Goal: Entertainment & Leisure: Consume media (video, audio)

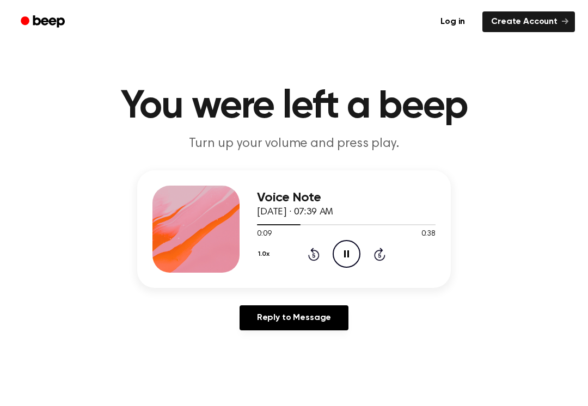
click at [315, 257] on icon at bounding box center [313, 255] width 3 height 4
click at [308, 258] on icon "Rewind 5 seconds" at bounding box center [314, 254] width 12 height 14
click at [308, 257] on icon "Rewind 5 seconds" at bounding box center [314, 254] width 12 height 14
click at [346, 258] on icon "Pause Audio" at bounding box center [347, 254] width 28 height 28
click at [361, 248] on div "1.0x Rewind 5 seconds Play Audio Skip 5 seconds" at bounding box center [346, 254] width 179 height 28
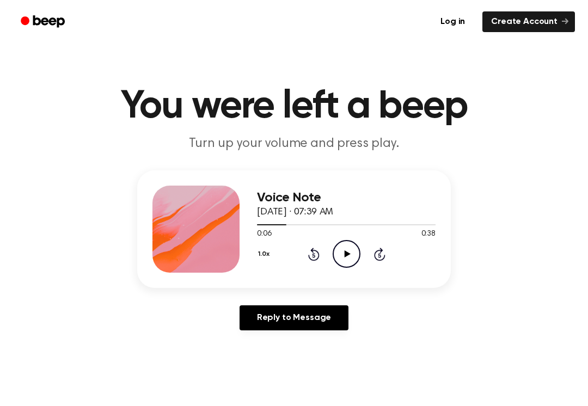
click at [351, 246] on icon "Play Audio" at bounding box center [347, 254] width 28 height 28
click at [355, 248] on icon "Pause Audio" at bounding box center [347, 254] width 28 height 28
click at [357, 251] on icon "Play Audio" at bounding box center [347, 254] width 28 height 28
click at [312, 250] on icon at bounding box center [313, 254] width 11 height 13
click at [301, 267] on div "1.0x Rewind 5 seconds Pause Audio Skip 5 seconds" at bounding box center [346, 254] width 179 height 28
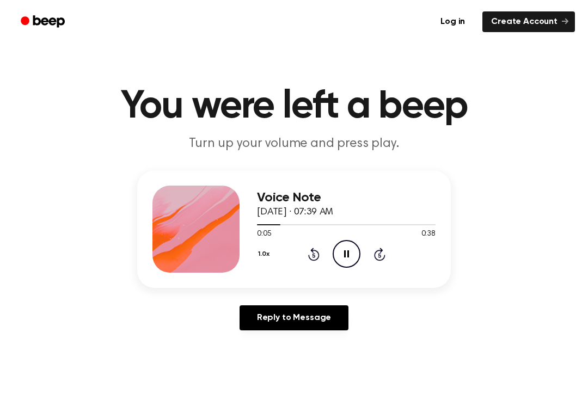
click at [326, 251] on div "1.0x Rewind 5 seconds Pause Audio Skip 5 seconds" at bounding box center [346, 254] width 179 height 28
click at [309, 253] on icon "Rewind 5 seconds" at bounding box center [314, 254] width 12 height 14
click at [307, 259] on div "1.0x Rewind 5 seconds Pause Audio Skip 5 seconds" at bounding box center [346, 254] width 179 height 28
click at [350, 258] on icon "Pause Audio" at bounding box center [347, 254] width 28 height 28
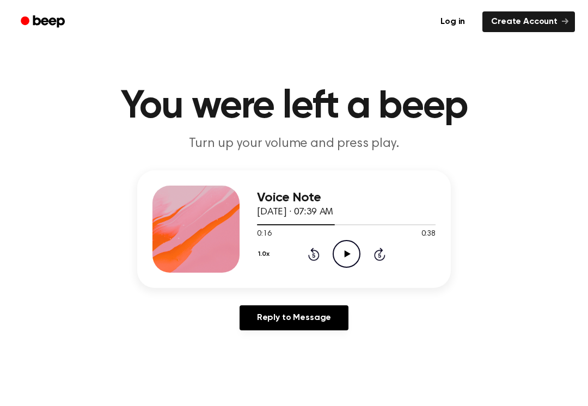
click at [331, 245] on div "1.0x Rewind 5 seconds Play Audio Skip 5 seconds" at bounding box center [346, 254] width 179 height 28
click at [330, 245] on div "1.0x Rewind 5 seconds Play Audio Skip 5 seconds" at bounding box center [346, 254] width 179 height 28
click at [312, 259] on icon "Rewind 5 seconds" at bounding box center [314, 254] width 12 height 14
click at [312, 257] on icon "Rewind 5 seconds" at bounding box center [314, 254] width 12 height 14
click at [314, 248] on icon "Rewind 5 seconds" at bounding box center [314, 254] width 12 height 14
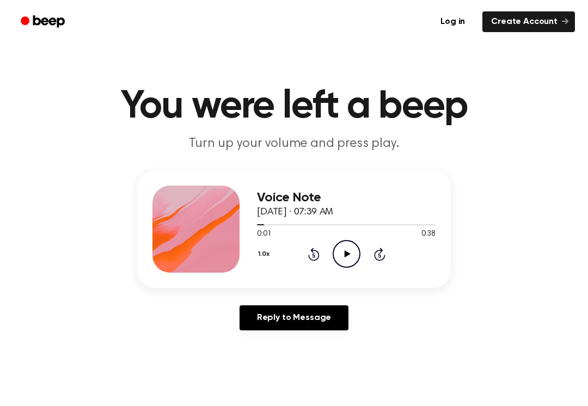
click at [308, 256] on icon "Rewind 5 seconds" at bounding box center [314, 254] width 12 height 14
click at [308, 255] on icon "Rewind 5 seconds" at bounding box center [314, 254] width 12 height 14
click at [348, 257] on icon "Play Audio" at bounding box center [347, 254] width 28 height 28
click at [351, 259] on icon "Pause Audio" at bounding box center [347, 254] width 28 height 28
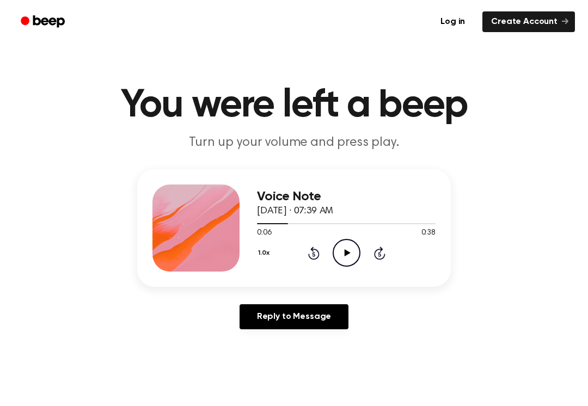
click at [351, 246] on icon "Play Audio" at bounding box center [347, 253] width 28 height 28
click at [336, 248] on icon "Pause Audio" at bounding box center [347, 253] width 28 height 28
click at [351, 251] on icon "Play Audio" at bounding box center [347, 253] width 28 height 28
click at [352, 250] on icon "Pause Audio" at bounding box center [347, 253] width 28 height 28
click at [348, 253] on icon at bounding box center [347, 253] width 6 height 7
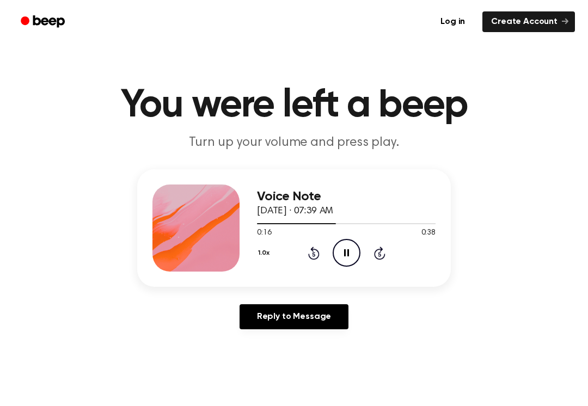
click at [353, 244] on icon "Pause Audio" at bounding box center [347, 253] width 28 height 28
click at [349, 255] on icon "Play Audio" at bounding box center [347, 253] width 28 height 28
click at [344, 250] on icon "Pause Audio" at bounding box center [347, 253] width 28 height 28
click at [346, 256] on icon at bounding box center [347, 253] width 6 height 7
click at [354, 263] on icon "Pause Audio" at bounding box center [347, 253] width 28 height 28
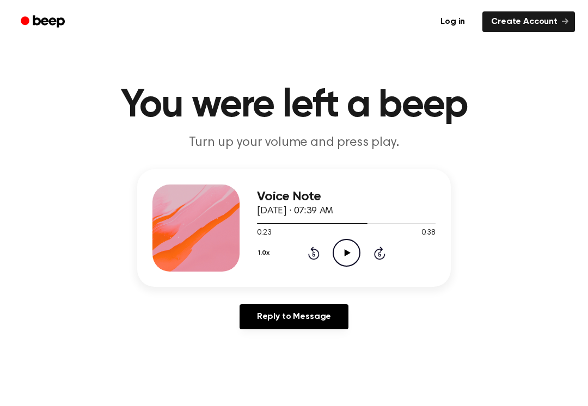
click at [343, 246] on icon "Play Audio" at bounding box center [347, 253] width 28 height 28
click at [346, 252] on icon "Pause Audio" at bounding box center [347, 253] width 28 height 28
click at [344, 251] on icon "Play Audio" at bounding box center [347, 253] width 28 height 28
click at [352, 252] on icon "Pause Audio" at bounding box center [347, 253] width 28 height 28
click at [345, 251] on icon at bounding box center [347, 253] width 6 height 7
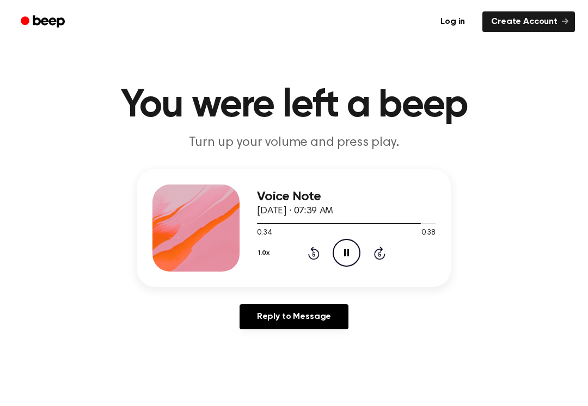
click at [350, 259] on icon "Pause Audio" at bounding box center [347, 253] width 28 height 28
click at [335, 253] on icon "Play Audio" at bounding box center [347, 253] width 28 height 28
click at [345, 257] on icon "Pause Audio" at bounding box center [347, 253] width 28 height 28
click at [332, 265] on div "1.0x Rewind 5 seconds Play Audio Skip 5 seconds" at bounding box center [346, 253] width 179 height 28
click at [360, 247] on icon "Play Audio" at bounding box center [347, 253] width 28 height 28
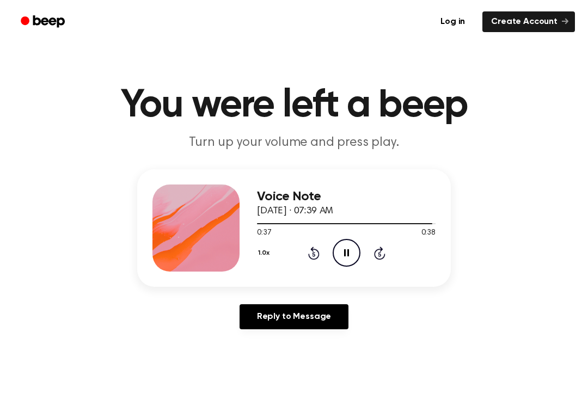
click at [347, 252] on icon "Pause Audio" at bounding box center [347, 253] width 28 height 28
